Goal: Task Accomplishment & Management: Use online tool/utility

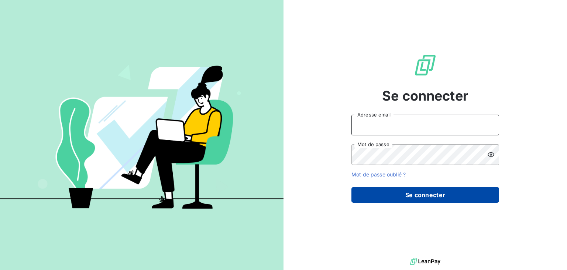
type input "[EMAIL_ADDRESS][DOMAIN_NAME]"
click at [413, 198] on button "Se connecter" at bounding box center [426, 195] width 148 height 16
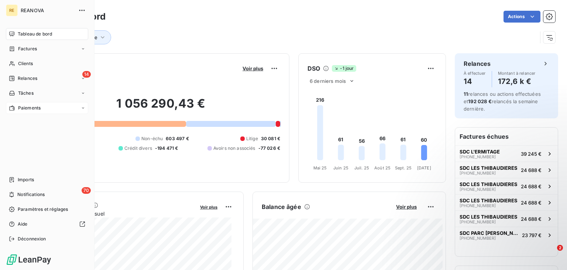
click at [27, 107] on span "Paiements" at bounding box center [29, 108] width 23 height 7
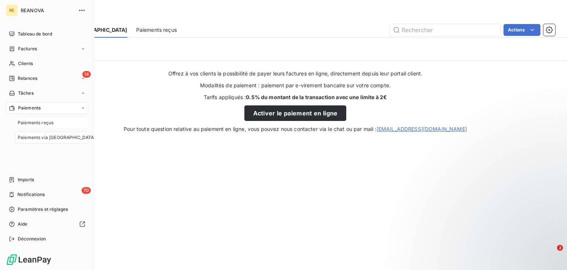
click at [42, 121] on span "Paiements reçus" at bounding box center [36, 122] width 36 height 7
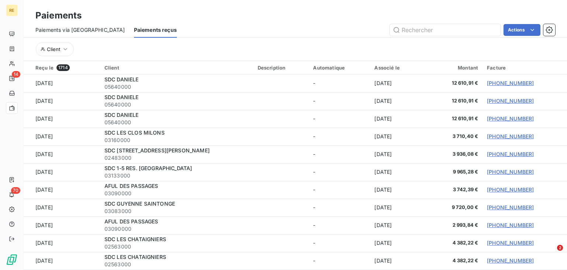
click at [260, 37] on div "Paiements via le Portail Paiements reçus Actions Client" at bounding box center [296, 41] width 544 height 38
click at [264, 40] on div "Client" at bounding box center [295, 49] width 520 height 23
click at [246, 40] on div "Client" at bounding box center [295, 49] width 520 height 23
click at [220, 46] on div "Client" at bounding box center [295, 49] width 520 height 14
